Goal: Download file/media

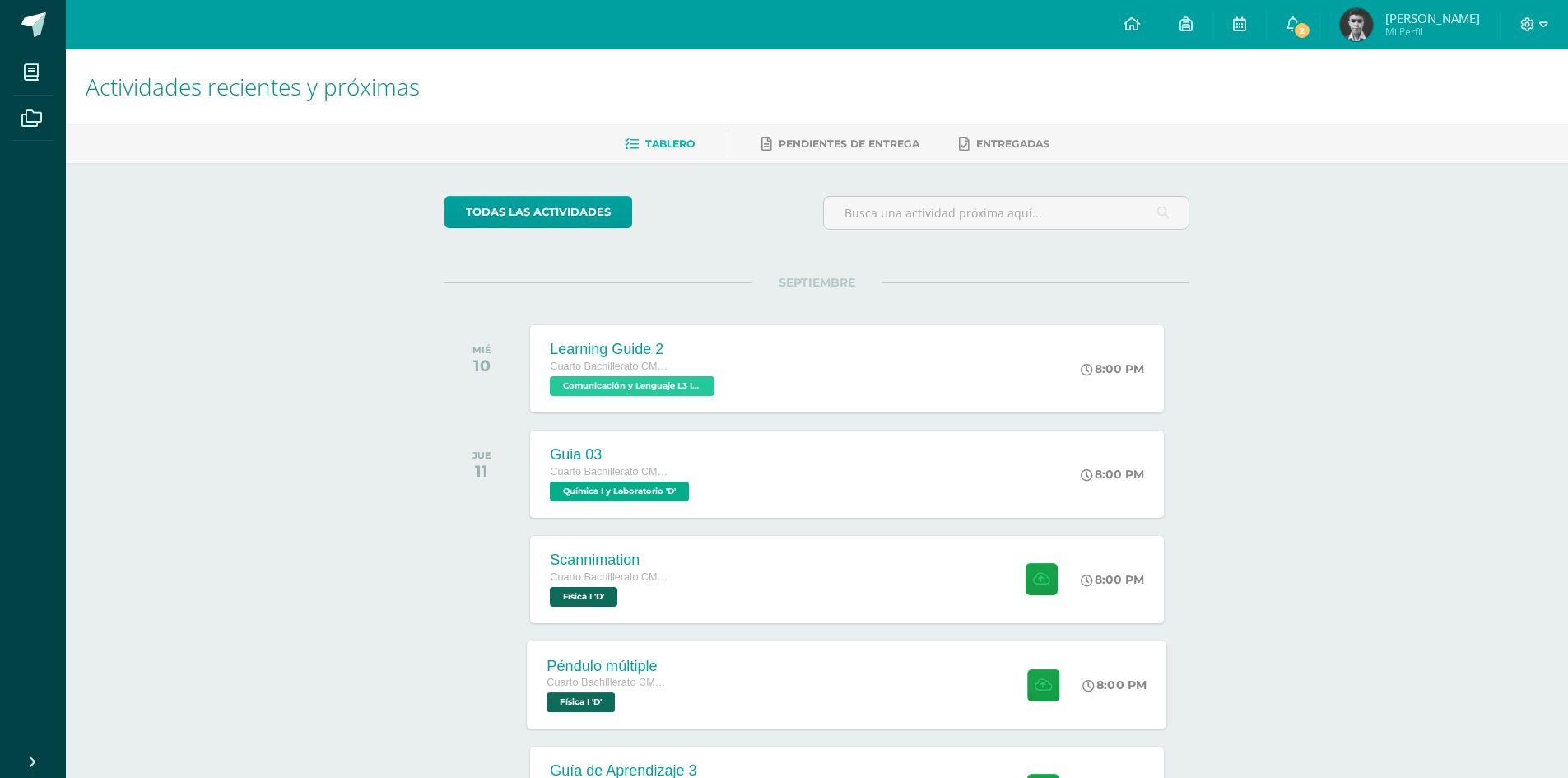
click at [692, 677] on div "Péndulo múltiple Cuarto Bachillerato CMP Bachillerato en CCLL con Orientación e…" at bounding box center [847, 685] width 640 height 88
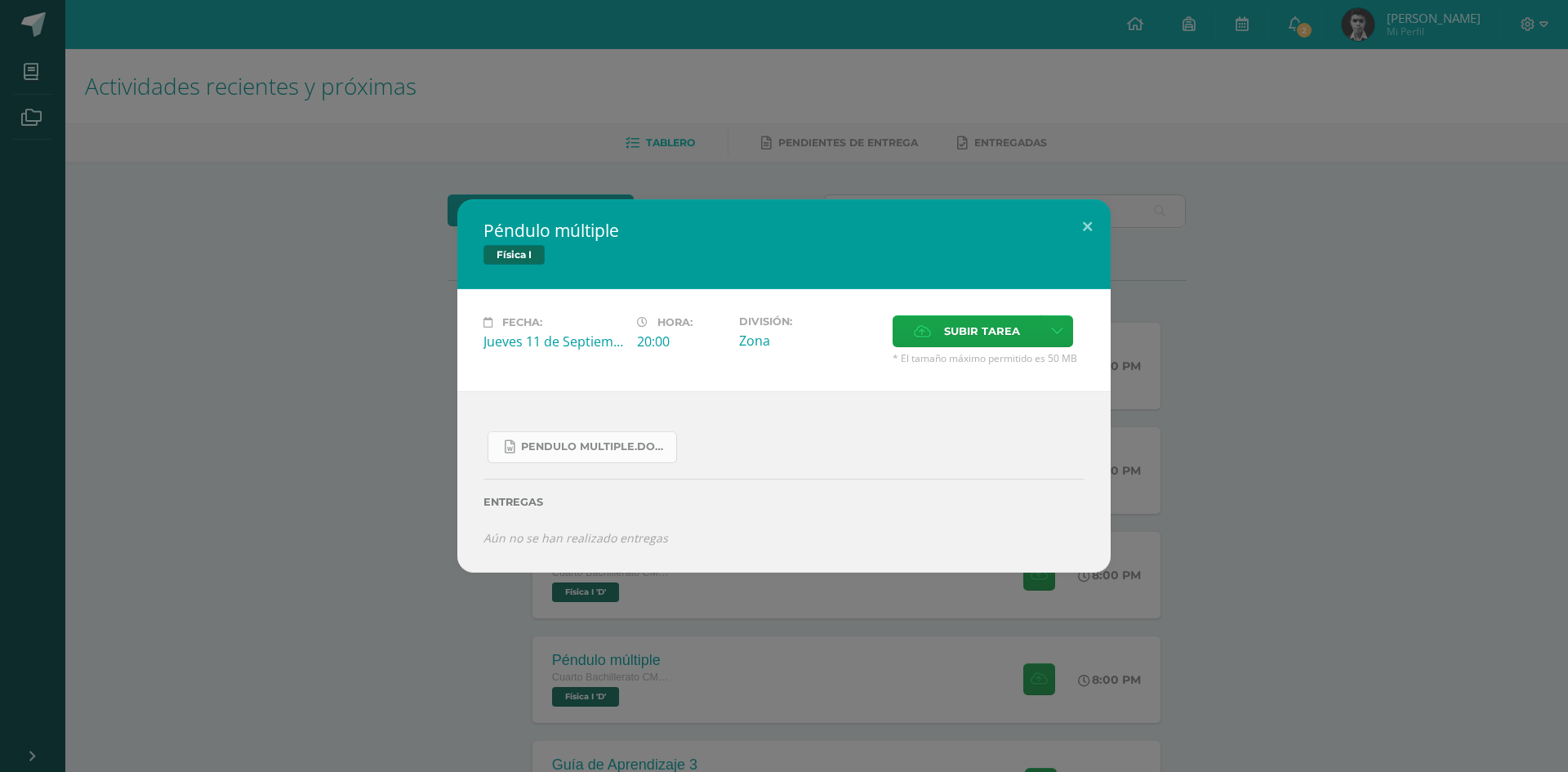
click at [574, 446] on span "Pendulo multiple.docx" at bounding box center [594, 447] width 147 height 13
click at [659, 614] on div "Péndulo múltiple Física I Fecha: [DATE] Hora: 20:00 División: Zona" at bounding box center [784, 386] width 1568 height 772
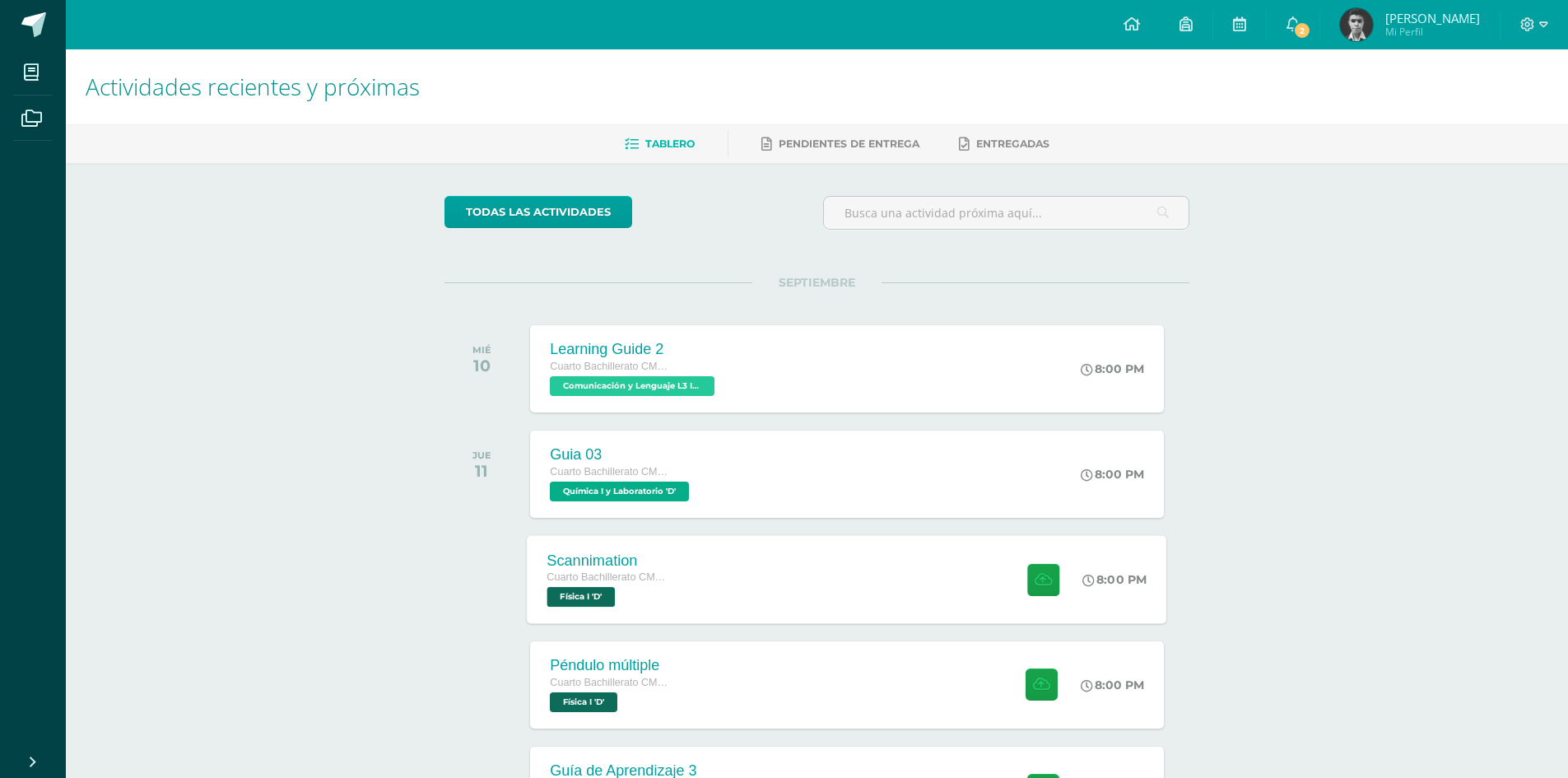
click at [690, 587] on div "Scannimation Cuarto Bachillerato CMP Bachillerato en CCLL con Orientación en Co…" at bounding box center [610, 579] width 165 height 88
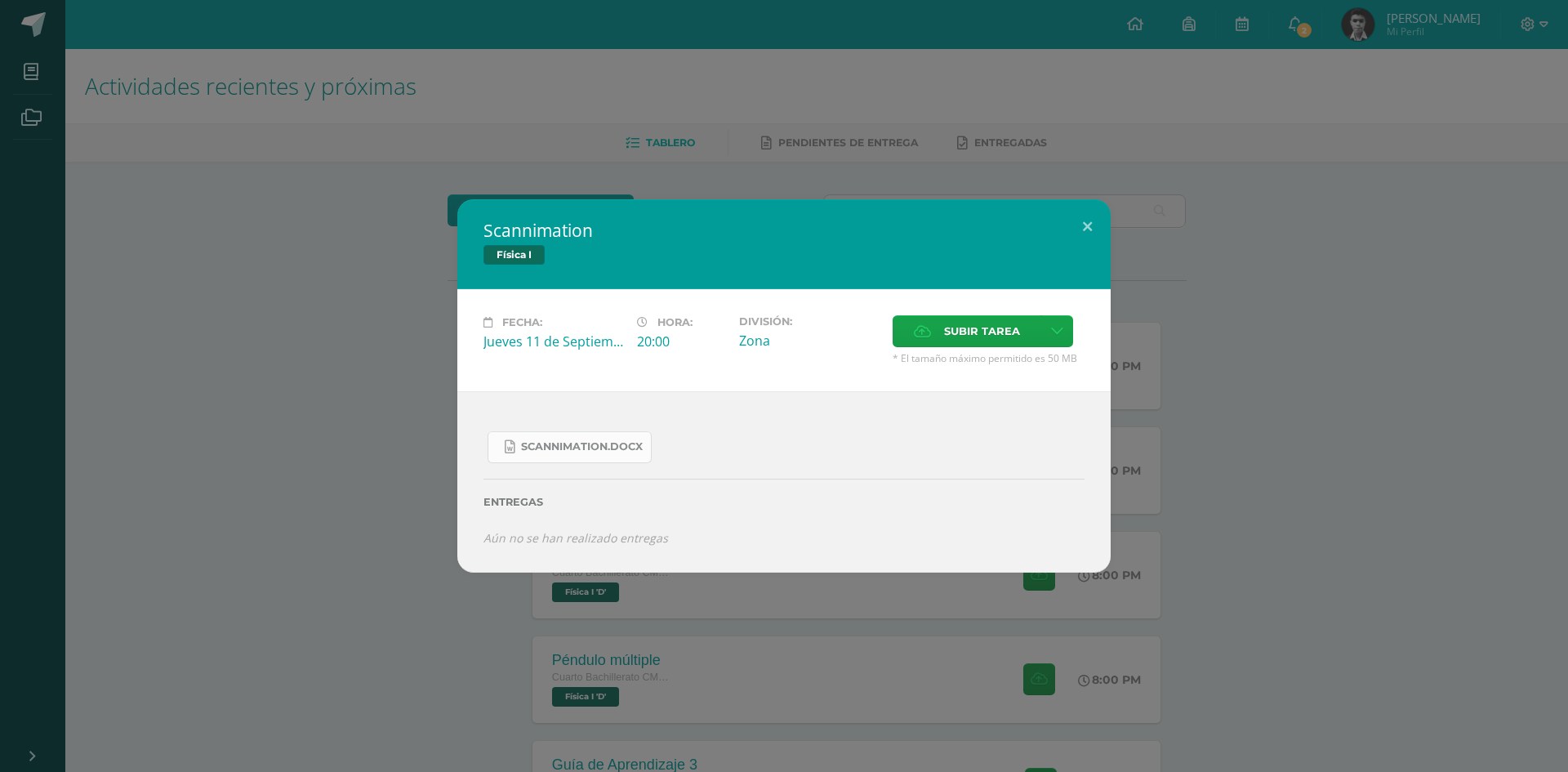
click at [616, 454] on link "Scannimation.docx" at bounding box center [570, 448] width 164 height 32
click at [129, 180] on div "Scannimation Física I Fecha: [DATE] Hora: 20:00 División: Zona Cancelar" at bounding box center [784, 386] width 1568 height 772
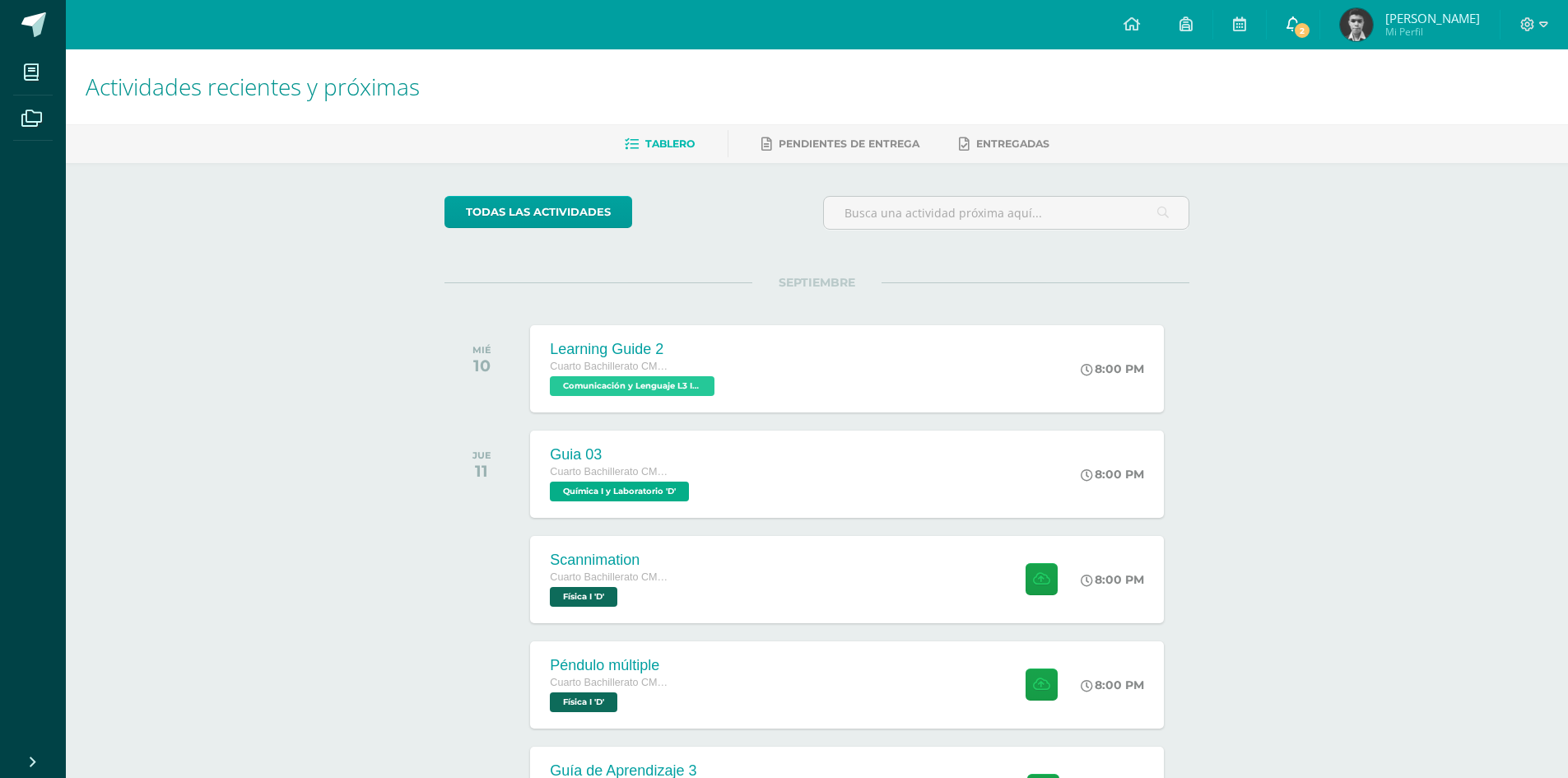
click at [1317, 15] on link "2" at bounding box center [1293, 24] width 53 height 49
